Goal: Transaction & Acquisition: Obtain resource

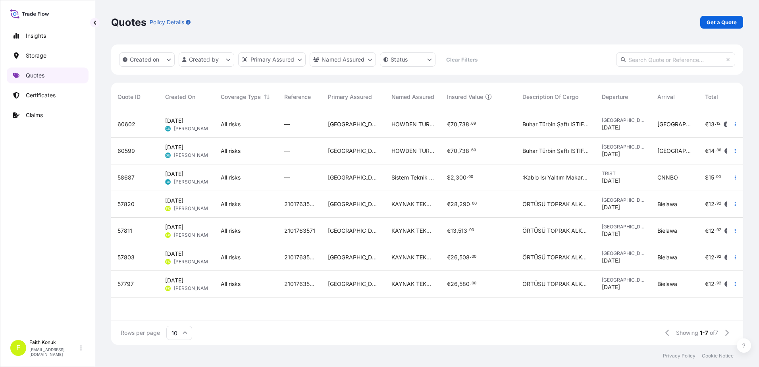
scroll to position [232, 626]
click at [735, 25] on p "Get a Quote" at bounding box center [722, 22] width 30 height 8
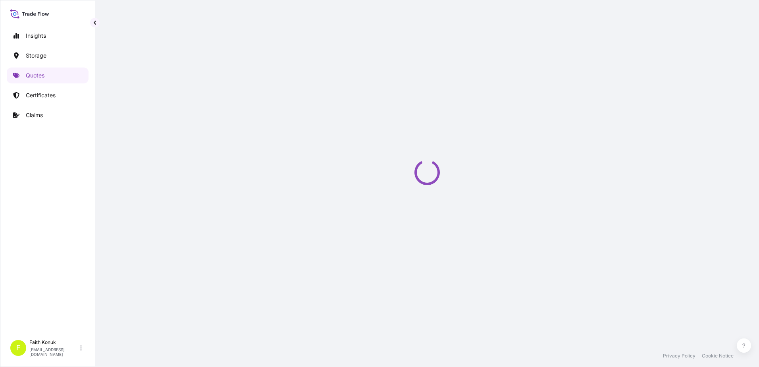
select select "Water"
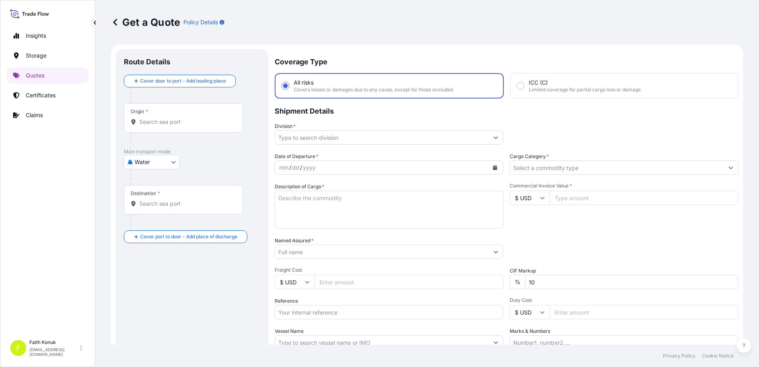
scroll to position [13, 0]
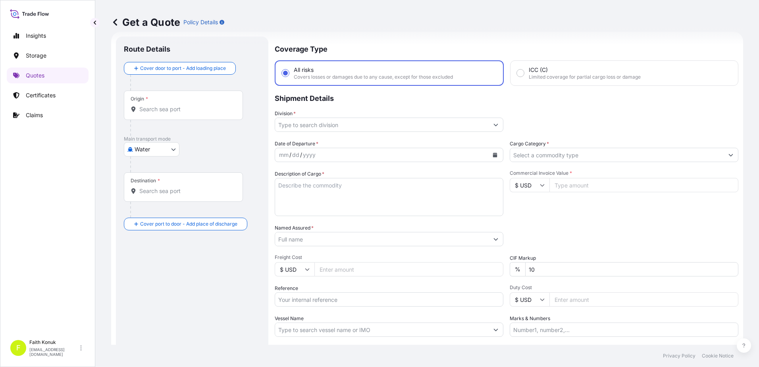
click at [159, 110] on input "Origin *" at bounding box center [186, 109] width 94 height 8
paste input "IZMIR"
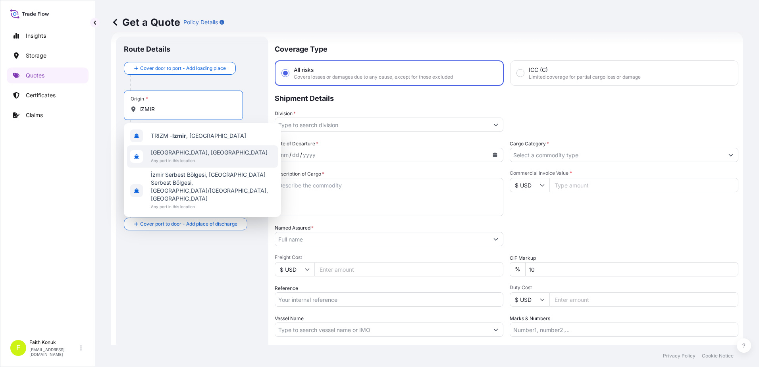
click at [166, 155] on span "[GEOGRAPHIC_DATA], [GEOGRAPHIC_DATA]" at bounding box center [209, 152] width 117 height 8
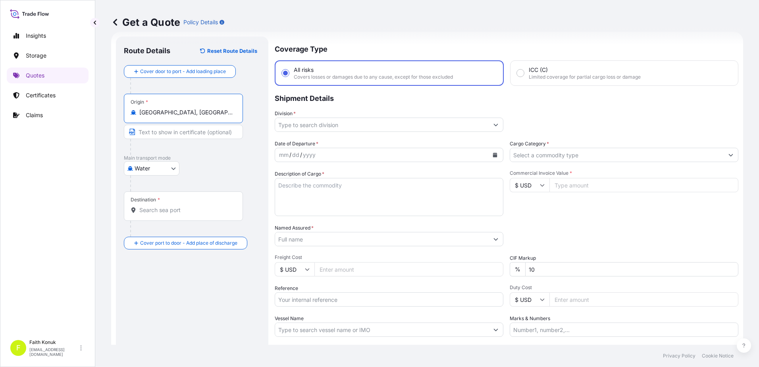
type input "[GEOGRAPHIC_DATA], [GEOGRAPHIC_DATA]"
click at [222, 164] on div "Water Air Water Inland" at bounding box center [192, 168] width 137 height 14
click at [196, 208] on input "Destination *" at bounding box center [186, 210] width 94 height 8
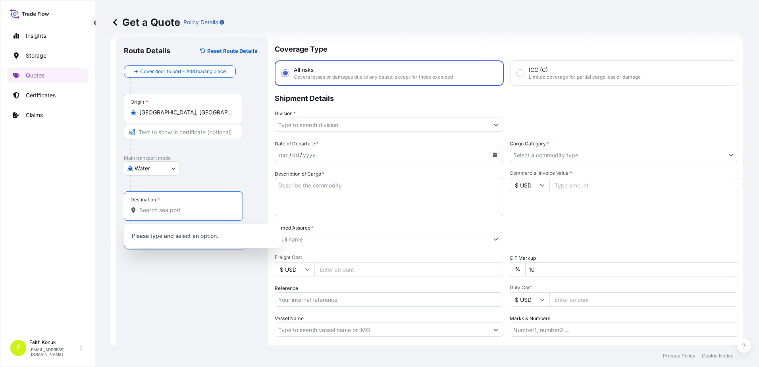
paste input "FELIXSTOWE"
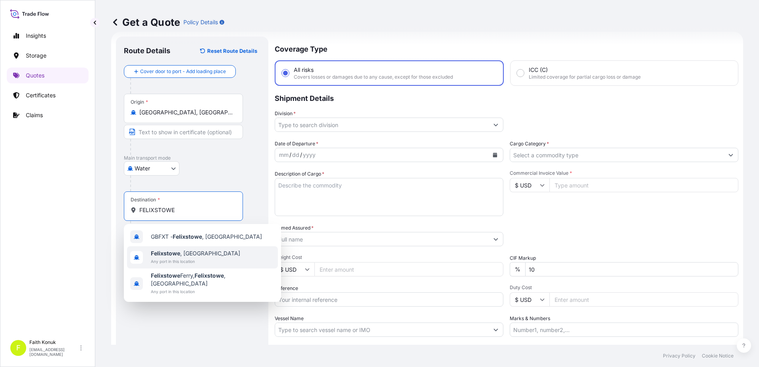
click at [204, 263] on div "[GEOGRAPHIC_DATA] , [GEOGRAPHIC_DATA] Any port in this location" at bounding box center [202, 257] width 151 height 22
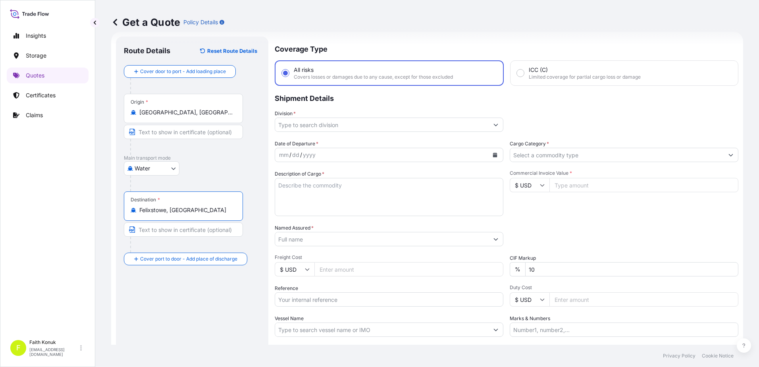
type input "Felixstowe, [GEOGRAPHIC_DATA]"
click at [215, 169] on div "Water Air Water Inland" at bounding box center [192, 168] width 137 height 14
click at [499, 126] on div "Division *" at bounding box center [507, 121] width 464 height 22
click at [496, 126] on button "Show suggestions" at bounding box center [496, 124] width 14 height 14
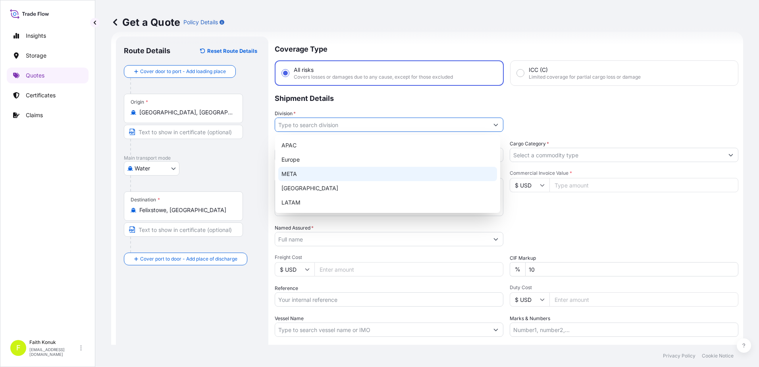
click at [327, 175] on div "META" at bounding box center [387, 174] width 219 height 14
type input "META"
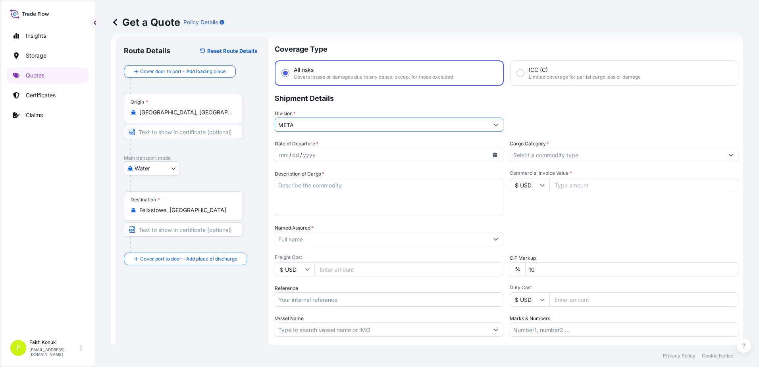
click at [350, 102] on p "Shipment Details" at bounding box center [507, 98] width 464 height 24
click at [493, 154] on icon "Calendar" at bounding box center [495, 154] width 4 height 5
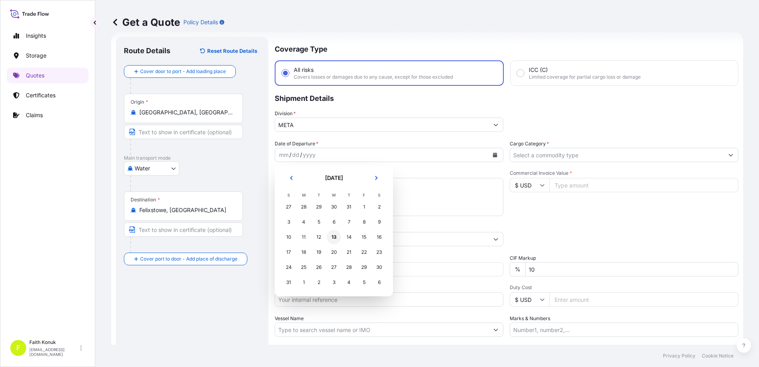
click at [333, 237] on div "13" at bounding box center [334, 237] width 14 height 14
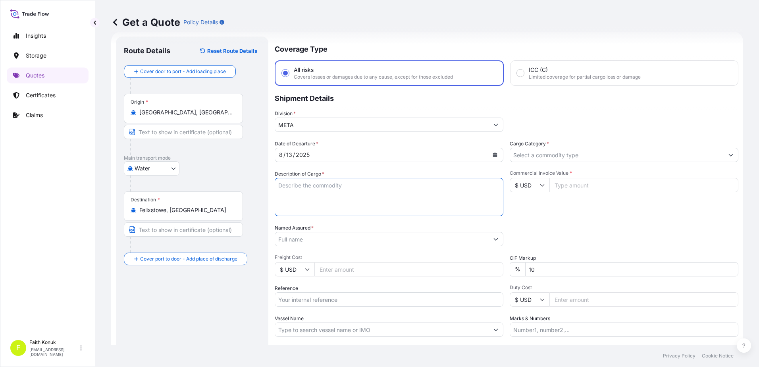
click at [299, 188] on textarea "Description of Cargo *" at bounding box center [389, 197] width 229 height 38
click at [324, 187] on textarea "Description of Cargo *" at bounding box center [389, 197] width 229 height 38
paste textarea "KETCHUP , 500 G / G.T.I.P : 21.03.20.00 - BARBEQUE SAUCE , 500 G / G.T.I.P : 21…"
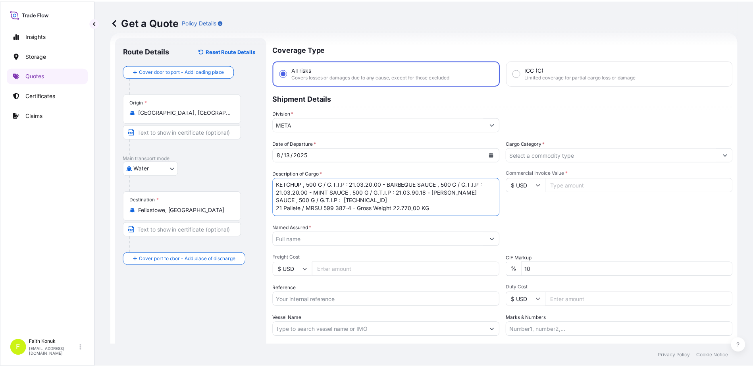
scroll to position [9, 0]
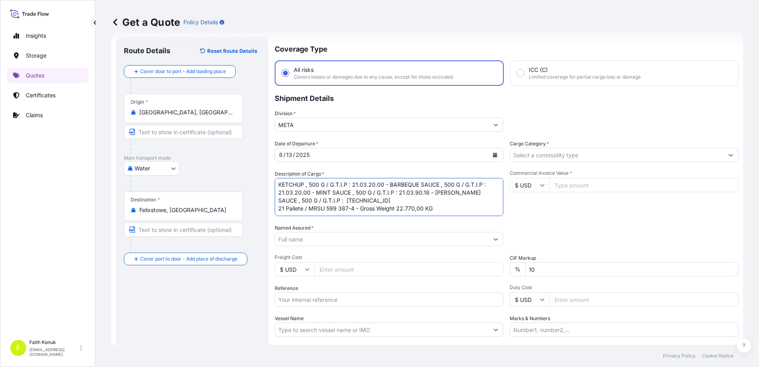
type textarea "KETCHUP , 500 G / G.T.I.P : 21.03.20.00 - BARBEQUE SAUCE , 500 G / G.T.I.P : 21…"
click at [311, 327] on input "Vessel Name" at bounding box center [382, 329] width 214 height 14
paste input "COSCO [GEOGRAPHIC_DATA]"
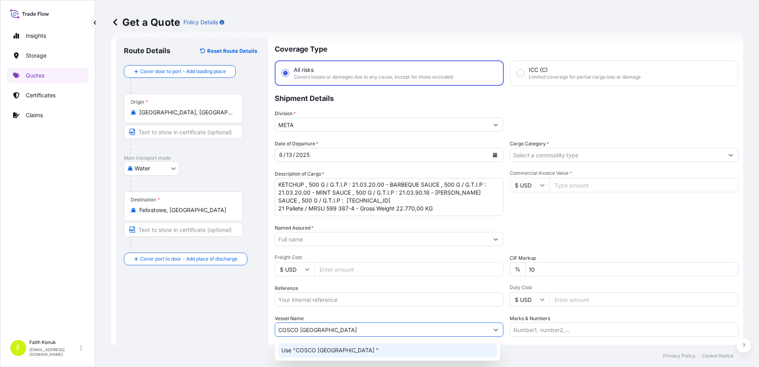
click at [316, 349] on p "Use "COSCO [GEOGRAPHIC_DATA] "" at bounding box center [329, 350] width 97 height 8
type input "COSCO [GEOGRAPHIC_DATA]"
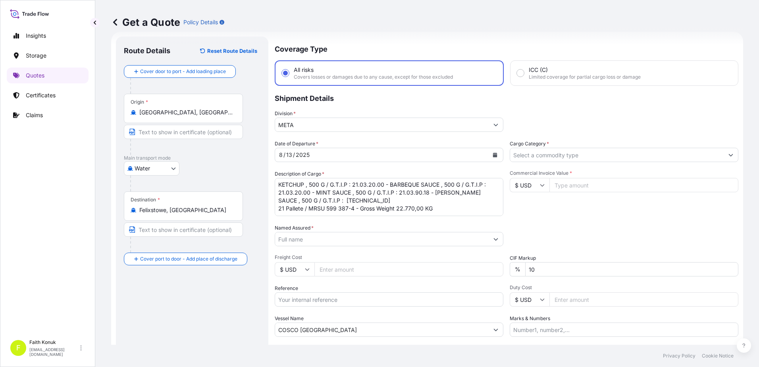
click at [350, 241] on input "Named Assured *" at bounding box center [382, 239] width 214 height 14
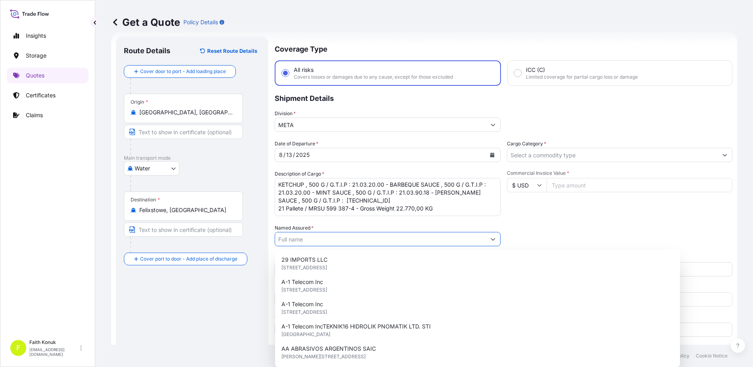
paste input "AK CELEP PAMUK GIDA TARIM ÜRÜNLERİ TEKSTİL VE TURZIM [DOMAIN_NAME][MEDICAL_DATA…"
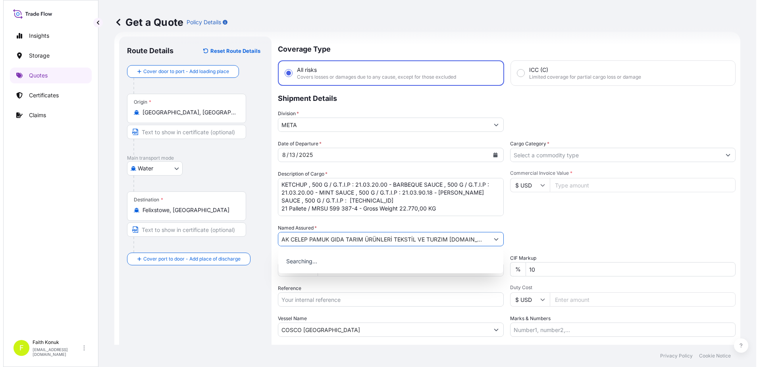
scroll to position [0, 29]
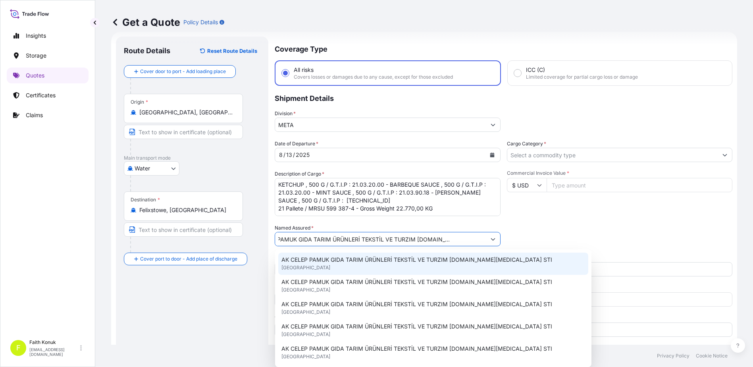
click at [329, 264] on div "AK CELEP PAMUK GIDA TARIM ÜRÜNLERİ TEKSTİL VE TURZIM [DOMAIN_NAME][MEDICAL_DATA…" at bounding box center [433, 263] width 310 height 22
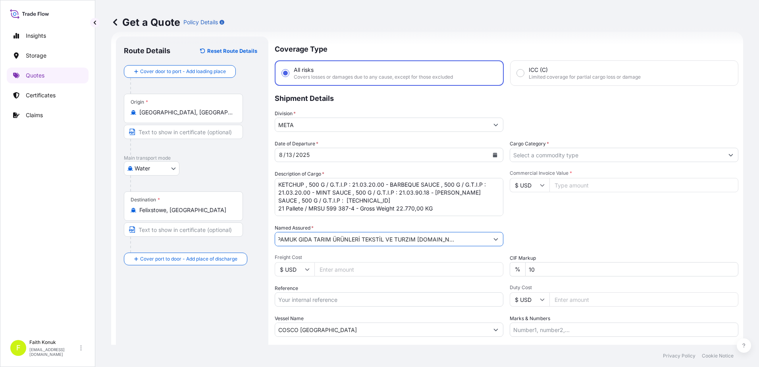
type input "AK CELEP PAMUK GIDA TARIM ÜRÜNLERİ TEKSTİL VE TURZIM [DOMAIN_NAME][MEDICAL_DATA…"
click at [344, 257] on span "Freight Cost" at bounding box center [389, 257] width 229 height 6
click at [344, 262] on input "Freight Cost" at bounding box center [408, 269] width 189 height 14
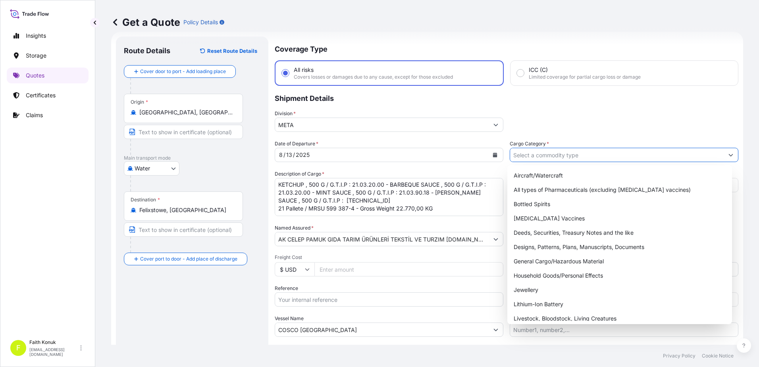
click at [544, 157] on input "Cargo Category *" at bounding box center [617, 155] width 214 height 14
click at [534, 261] on div "General Cargo/Hazardous Material" at bounding box center [619, 261] width 219 height 14
type input "General Cargo/Hazardous Material"
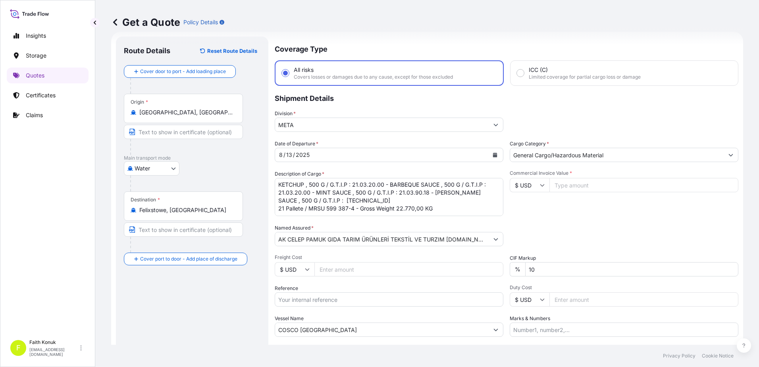
click at [557, 130] on div "Division * META" at bounding box center [507, 121] width 464 height 22
click at [540, 185] on icon at bounding box center [542, 185] width 5 height 5
click at [528, 221] on div "£ GBP" at bounding box center [526, 223] width 33 height 15
type input "£ GBP"
click at [559, 187] on input "Commercial Invoice Value *" at bounding box center [643, 185] width 189 height 14
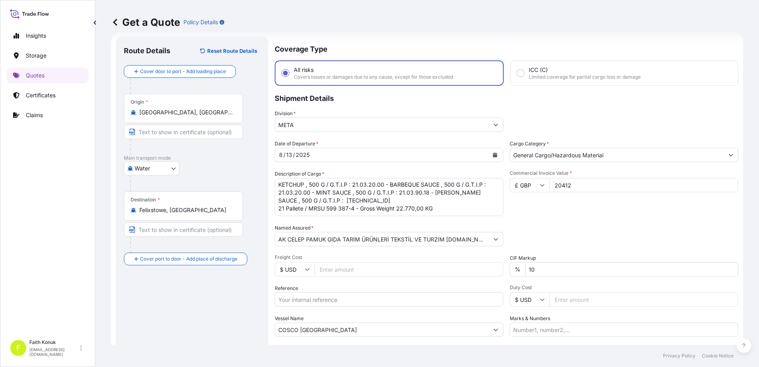
type input "20412"
click at [591, 223] on div "Date of Departure * [DATE] Cargo Category * General Cargo/Hazardous Material De…" at bounding box center [507, 238] width 464 height 197
